Goal: Understand process/instructions

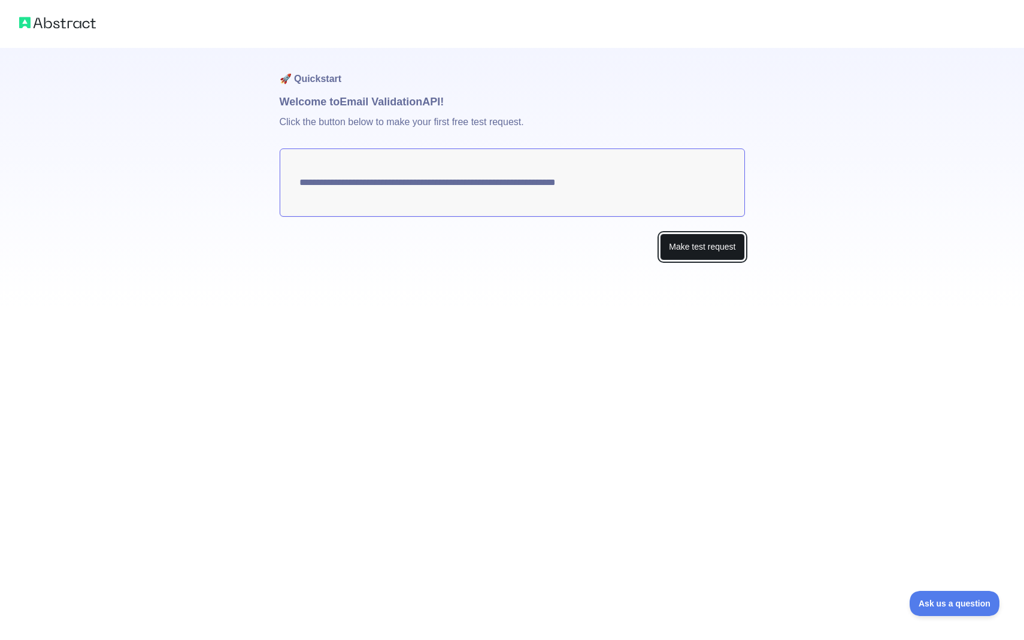
click at [690, 251] on button "Make test request" at bounding box center [702, 246] width 84 height 27
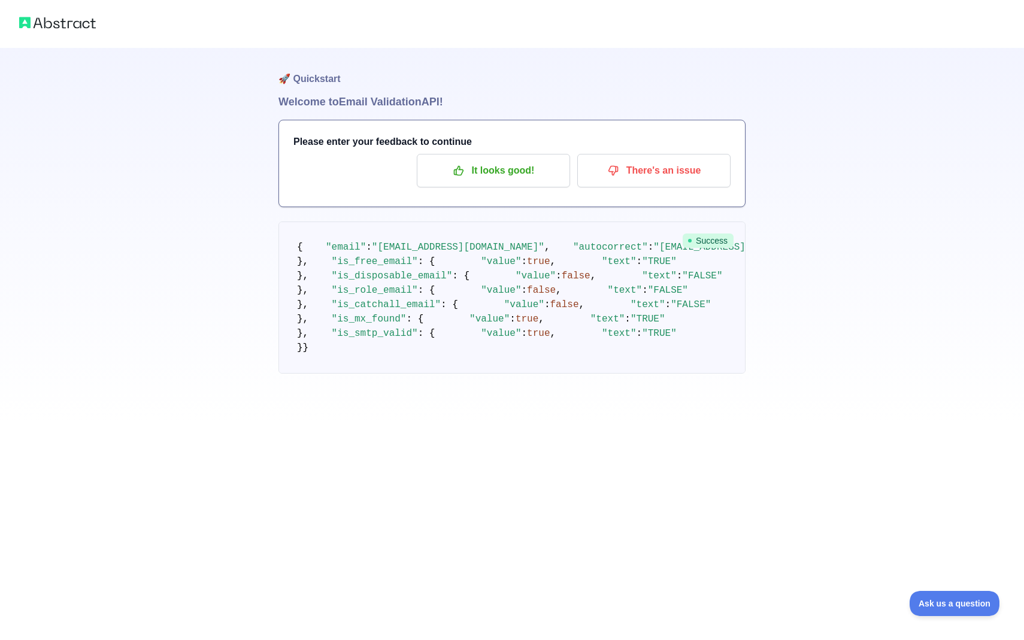
click at [73, 26] on img at bounding box center [57, 22] width 77 height 17
click at [529, 163] on p "It looks good!" at bounding box center [493, 170] width 135 height 20
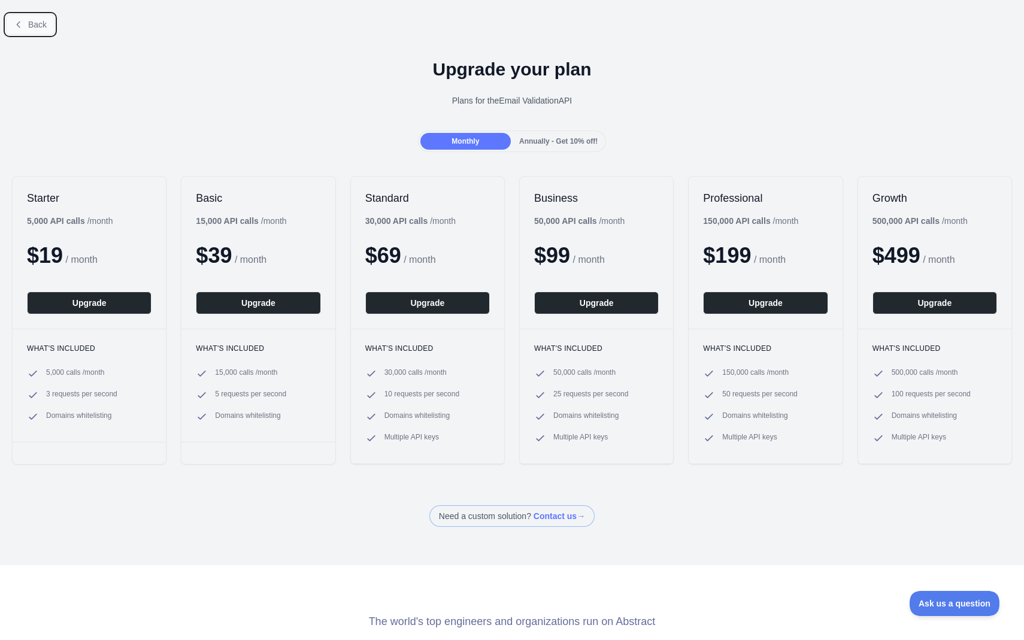
click at [34, 23] on span "Back" at bounding box center [37, 25] width 19 height 10
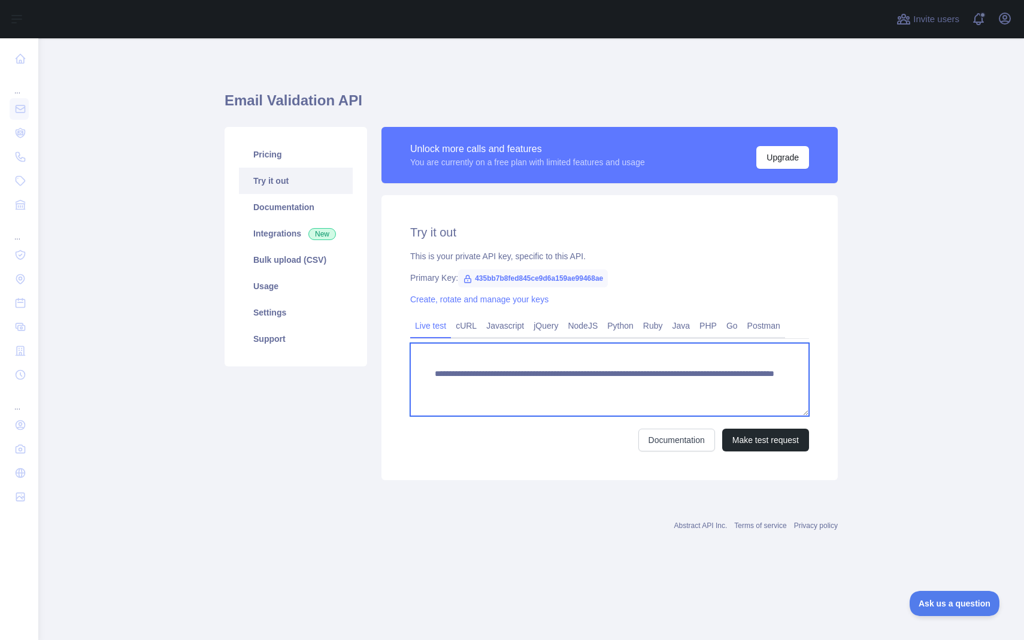
click at [612, 389] on textarea "**********" at bounding box center [609, 379] width 399 height 73
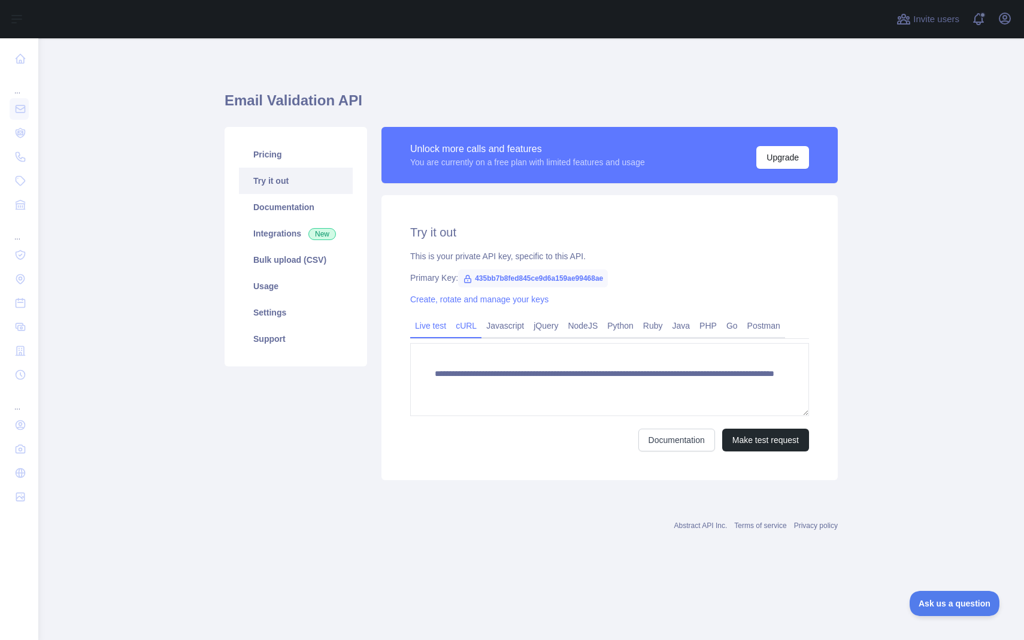
click at [469, 326] on link "cURL" at bounding box center [466, 325] width 31 height 19
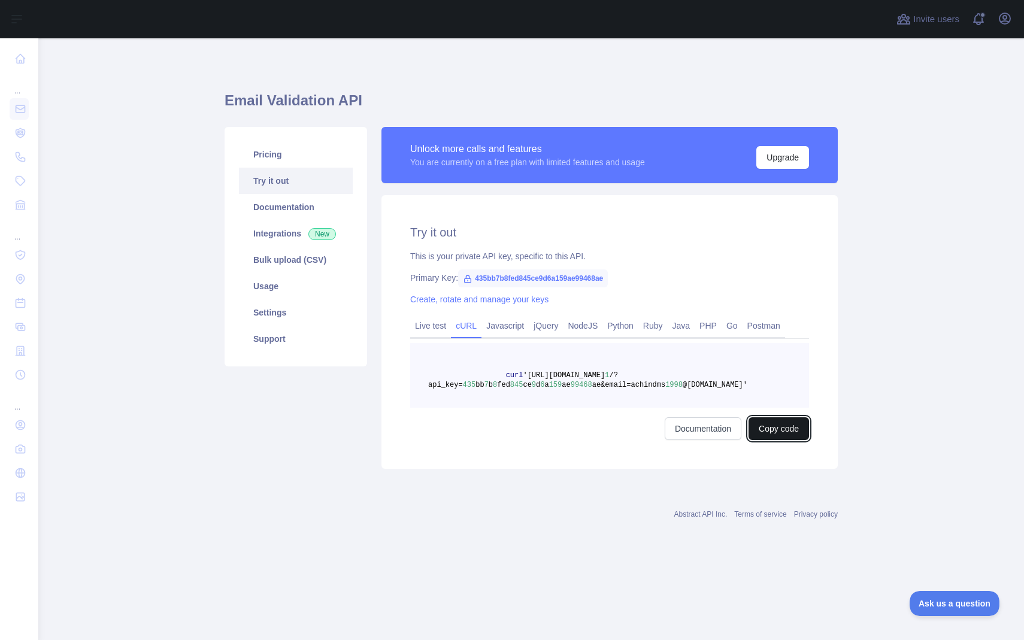
click at [758, 423] on button "Copy code" at bounding box center [778, 428] width 60 height 23
click at [758, 423] on div "Documentation Copied" at bounding box center [609, 428] width 399 height 23
